Goal: Transaction & Acquisition: Purchase product/service

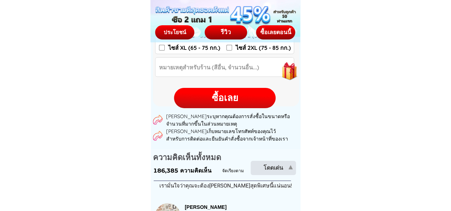
scroll to position [1069, 0]
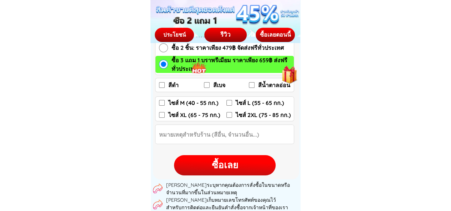
scroll to position [1212, 0]
